Goal: Find specific page/section: Find specific page/section

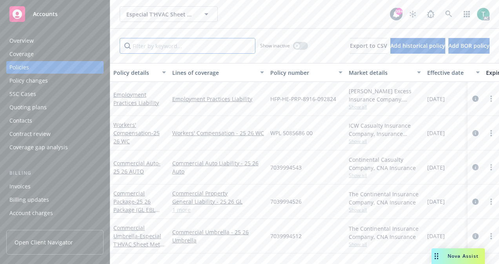
click at [212, 45] on input "Filter by keyword..." at bounding box center [188, 46] width 136 height 16
paste input "HFP-HE-PRP-8916-092824"
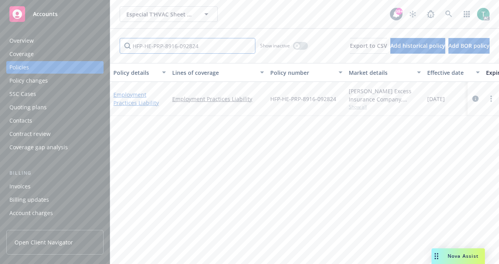
type input "HFP-HE-PRP-8916-092824"
click at [136, 94] on link "Employment Practices Liability" at bounding box center [135, 99] width 45 height 16
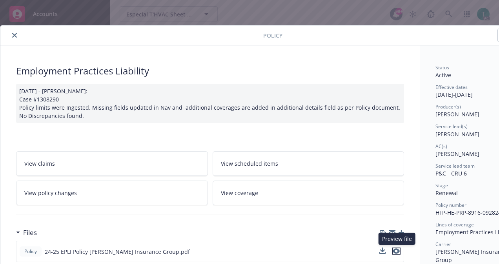
click at [398, 249] on icon "preview file" at bounding box center [395, 251] width 7 height 5
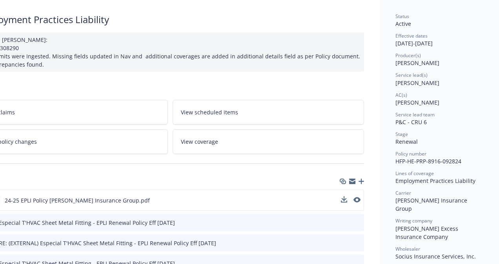
scroll to position [51, 0]
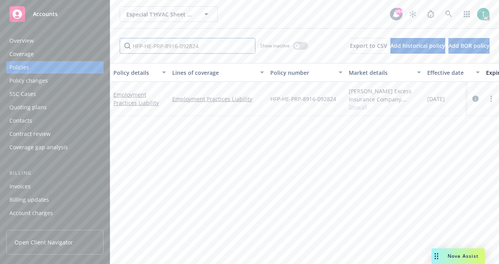
drag, startPoint x: 221, startPoint y: 43, endPoint x: 73, endPoint y: 80, distance: 153.1
click at [73, 80] on div "Accounts Overview Coverage Policies Policy changes SSC Cases Quoting plans Cont…" at bounding box center [249, 132] width 499 height 264
click at [135, 92] on link "Commercial Package - 25 26 Package (GL EBL Prop)" at bounding box center [134, 103] width 42 height 32
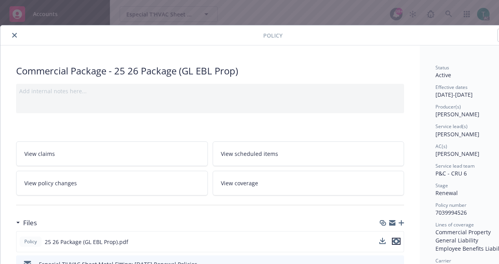
click at [397, 240] on icon "preview file" at bounding box center [395, 241] width 7 height 5
click at [17, 34] on button "close" at bounding box center [14, 35] width 9 height 9
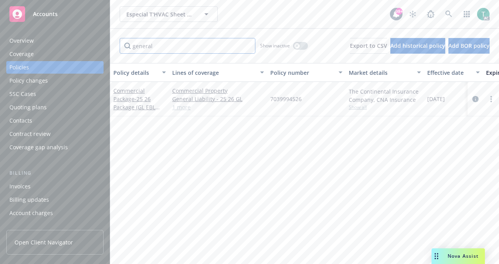
drag, startPoint x: 186, startPoint y: 42, endPoint x: 15, endPoint y: 64, distance: 172.3
click at [15, 64] on div "Accounts Overview Coverage Policies Policy changes SSC Cases Quoting plans Cont…" at bounding box center [249, 132] width 499 height 264
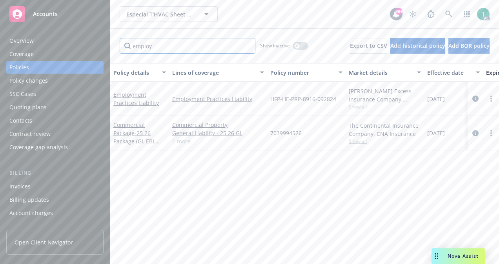
type input "employ"
click at [181, 138] on link "1 more" at bounding box center [218, 141] width 92 height 8
